Goal: Task Accomplishment & Management: Use online tool/utility

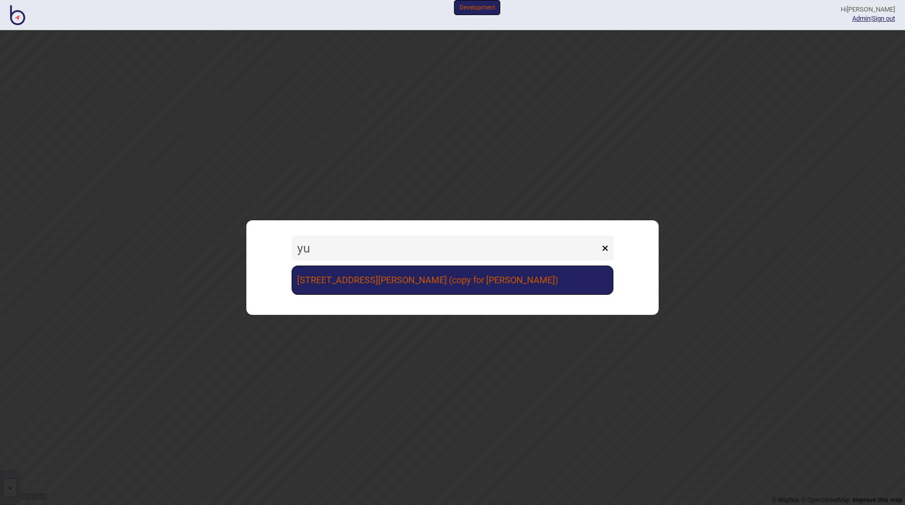
type input "yu"
click at [478, 284] on link "[STREET_ADDRESS][PERSON_NAME] (copy for [PERSON_NAME])" at bounding box center [453, 280] width 322 height 29
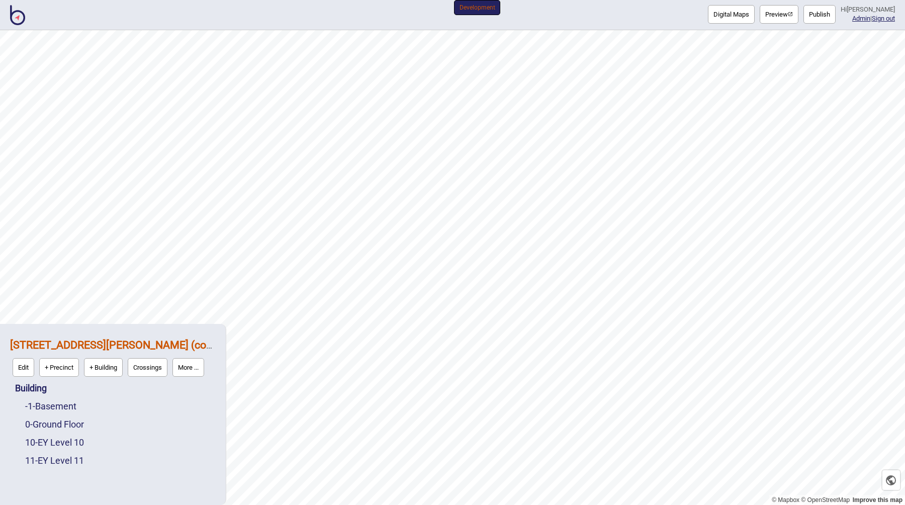
click at [820, 12] on button "Publish" at bounding box center [820, 14] width 32 height 19
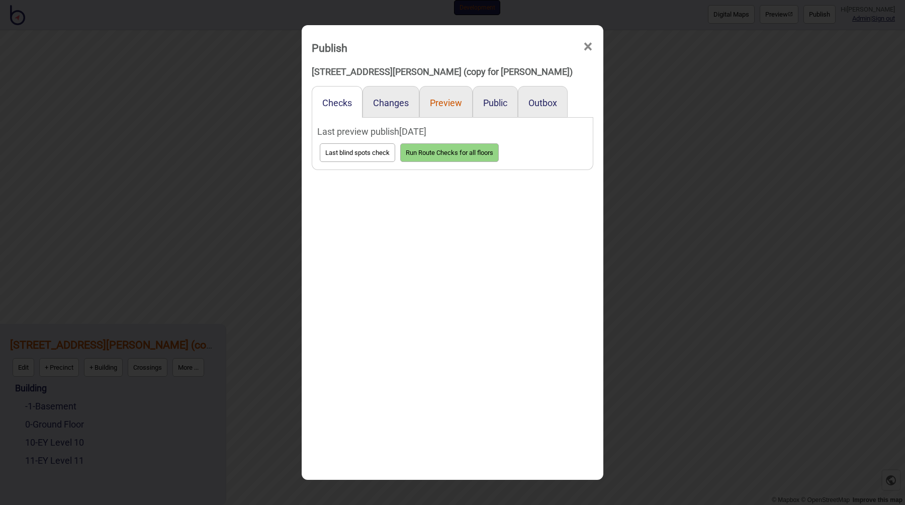
click at [456, 101] on button "Preview" at bounding box center [446, 103] width 32 height 11
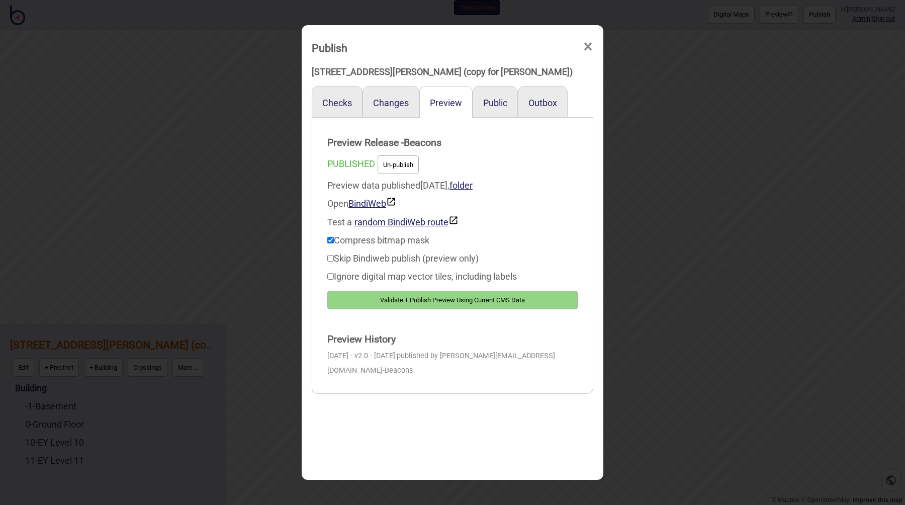
click at [449, 297] on button "Validate + Publish Preview Using Current CMS Data" at bounding box center [452, 300] width 250 height 19
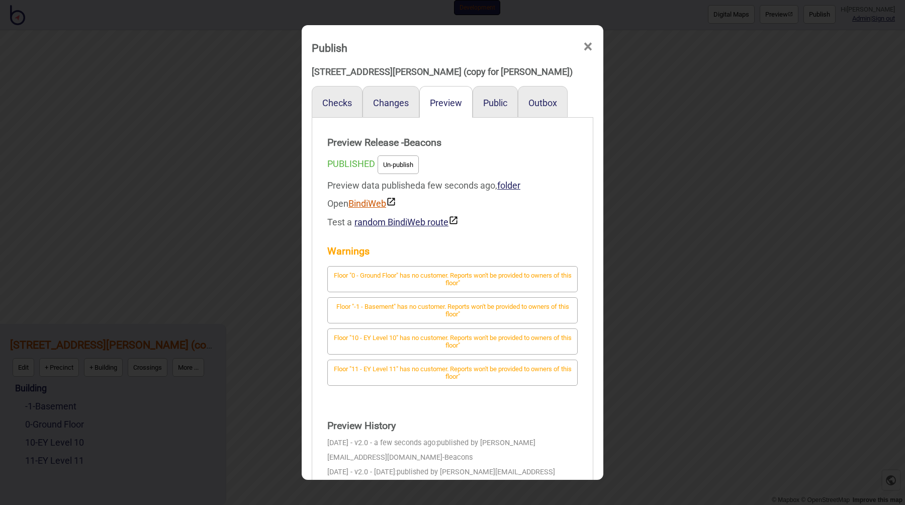
click at [380, 205] on link "BindiWeb" at bounding box center [373, 203] width 48 height 11
click at [499, 240] on div "Warnings Floor "0 - Ground Floor" has no customer. Reports won't be provided to…" at bounding box center [452, 313] width 250 height 165
click at [209, 132] on div "Publish × [STREET_ADDRESS][PERSON_NAME] (copy for [PERSON_NAME]) Checks Changes…" at bounding box center [452, 252] width 905 height 505
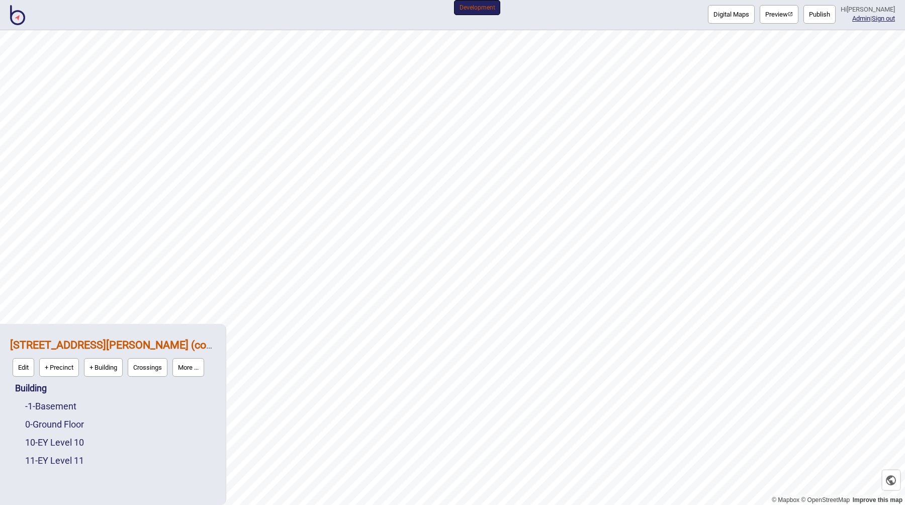
click at [17, 13] on img at bounding box center [17, 15] width 15 height 20
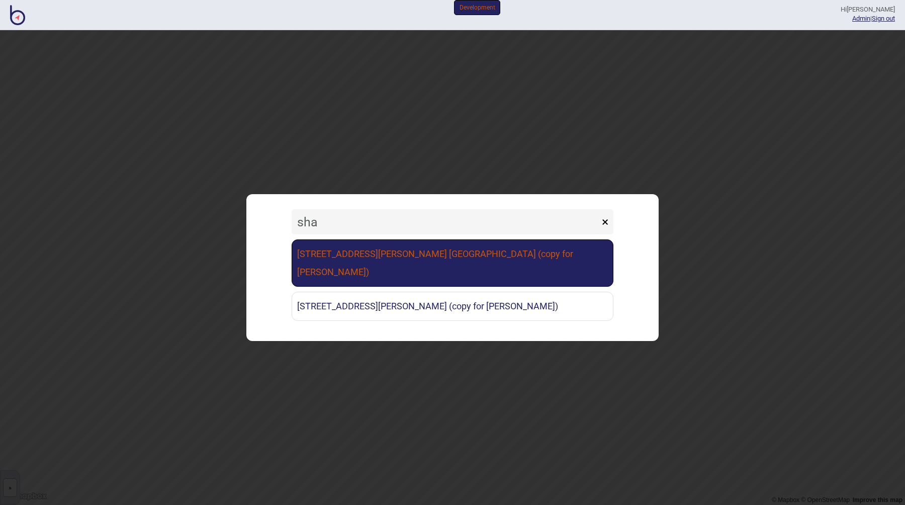
type input "sha"
click at [416, 252] on link "[STREET_ADDRESS][PERSON_NAME] [GEOGRAPHIC_DATA] (copy for [PERSON_NAME])" at bounding box center [453, 262] width 322 height 47
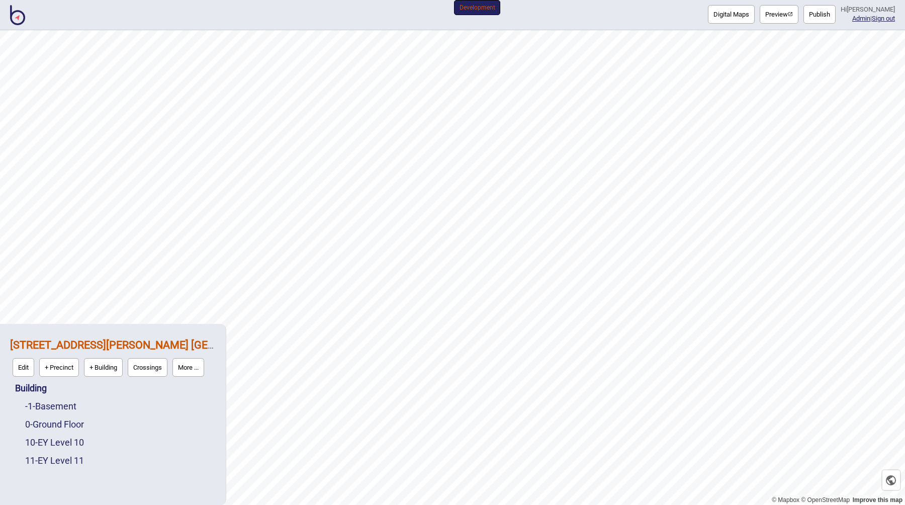
click at [784, 17] on button "Preview" at bounding box center [779, 14] width 39 height 19
click at [60, 23] on header "Digital Maps Preview Publish Hi [PERSON_NAME] Admin | Sign out Development" at bounding box center [452, 15] width 905 height 18
click at [18, 22] on img at bounding box center [17, 15] width 15 height 20
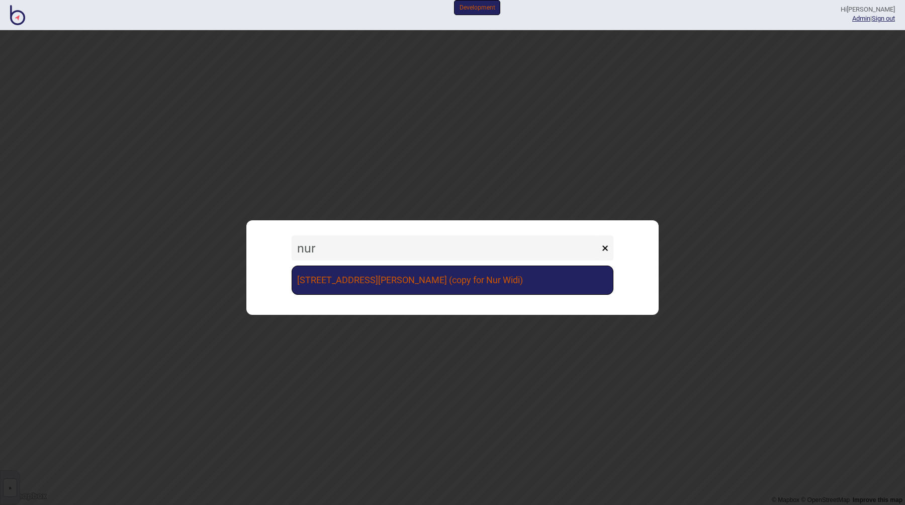
type input "nur"
click at [427, 274] on link "[STREET_ADDRESS][PERSON_NAME] (copy for Nur Widi)" at bounding box center [453, 280] width 322 height 29
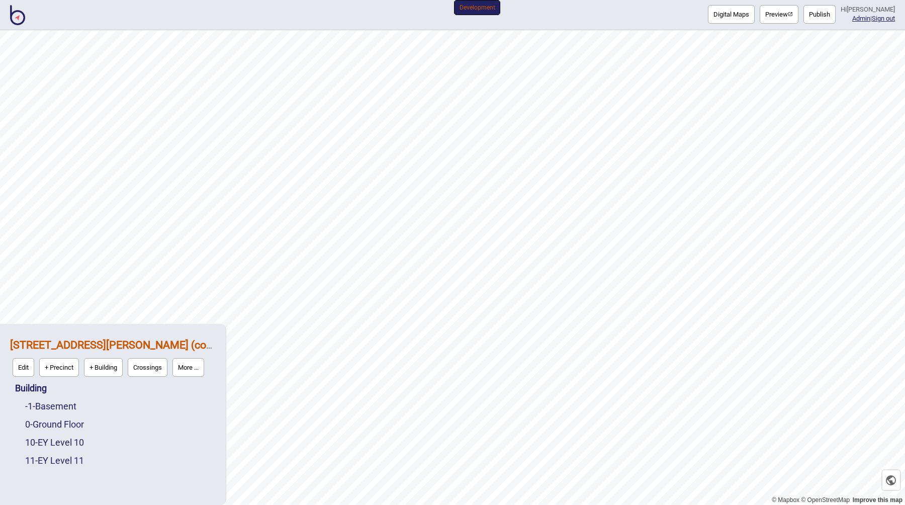
click at [780, 17] on button "Preview" at bounding box center [779, 14] width 39 height 19
